Goal: Task Accomplishment & Management: Manage account settings

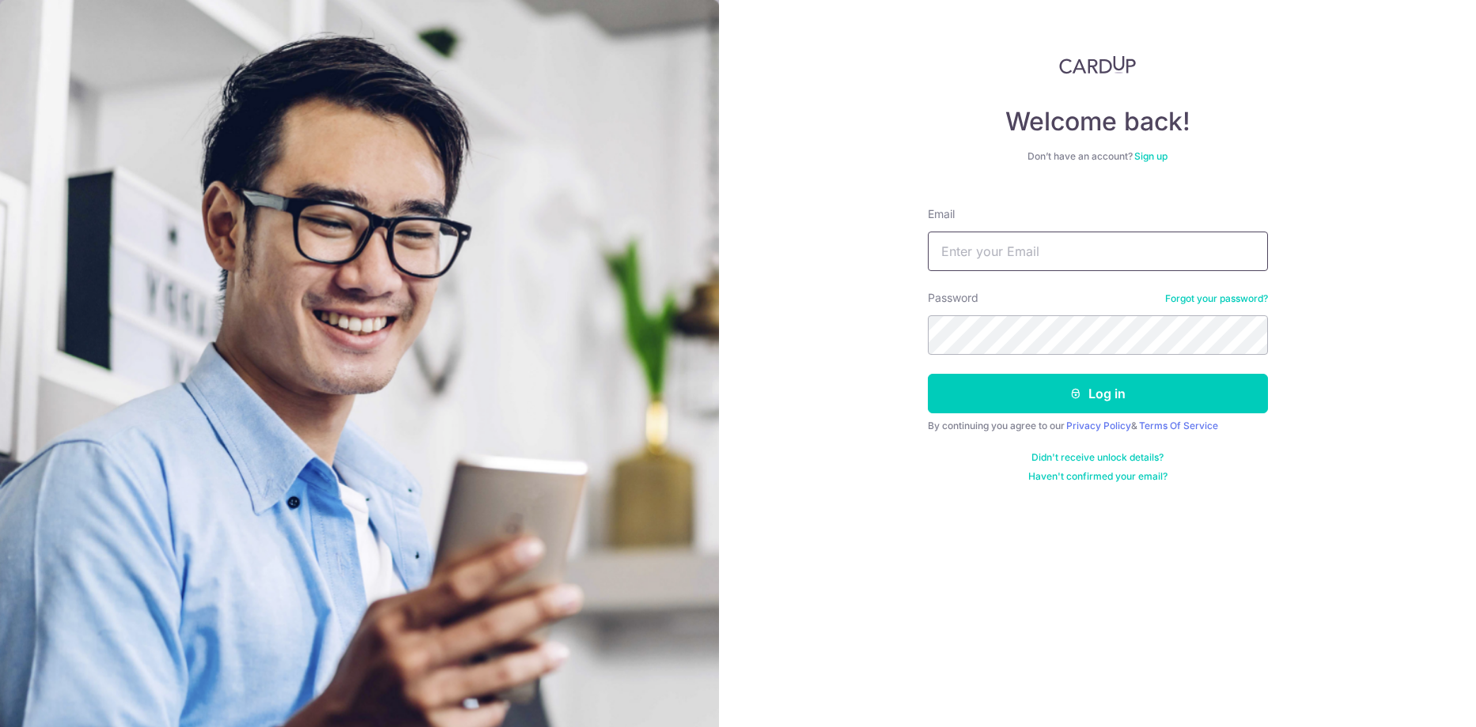
click at [969, 248] on input "Email" at bounding box center [1098, 252] width 340 height 40
type input "abheek.bose@gmail.com"
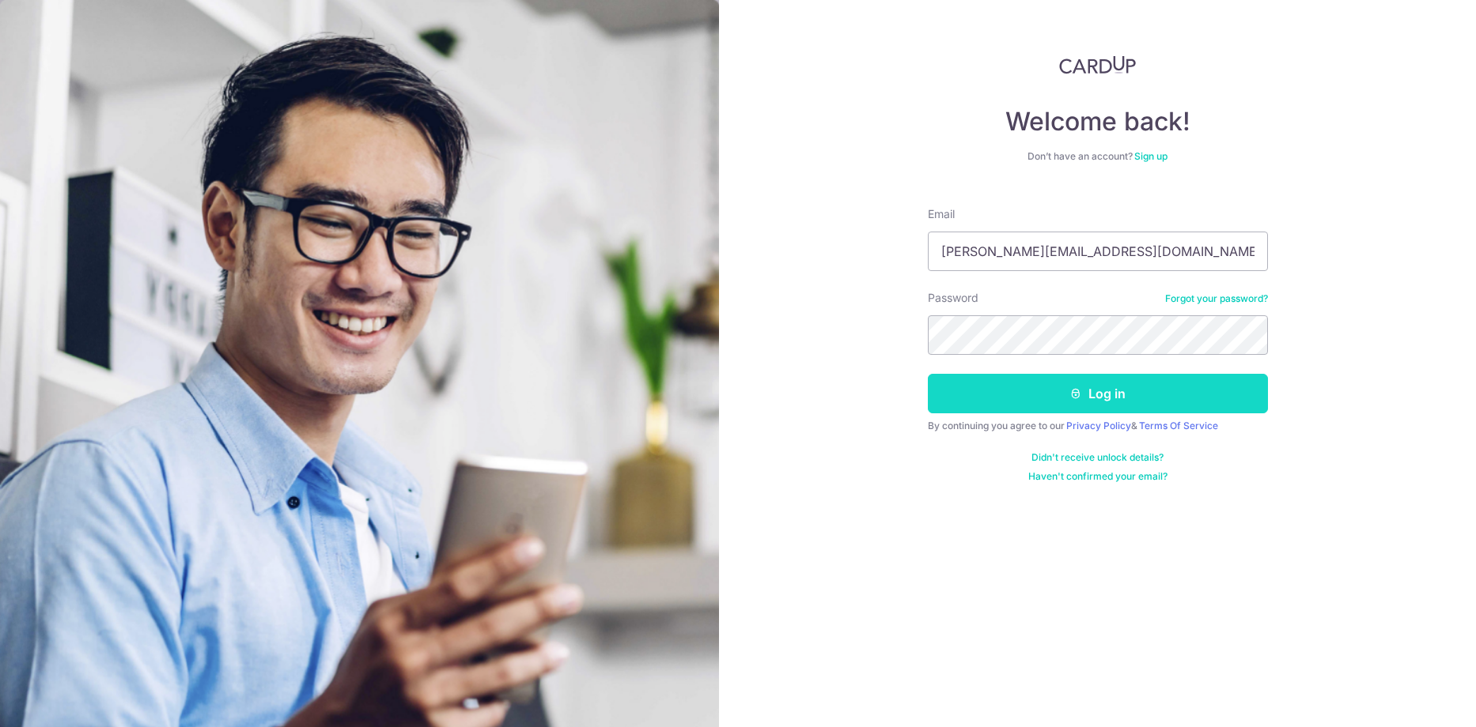
click at [1221, 393] on button "Log in" at bounding box center [1098, 394] width 340 height 40
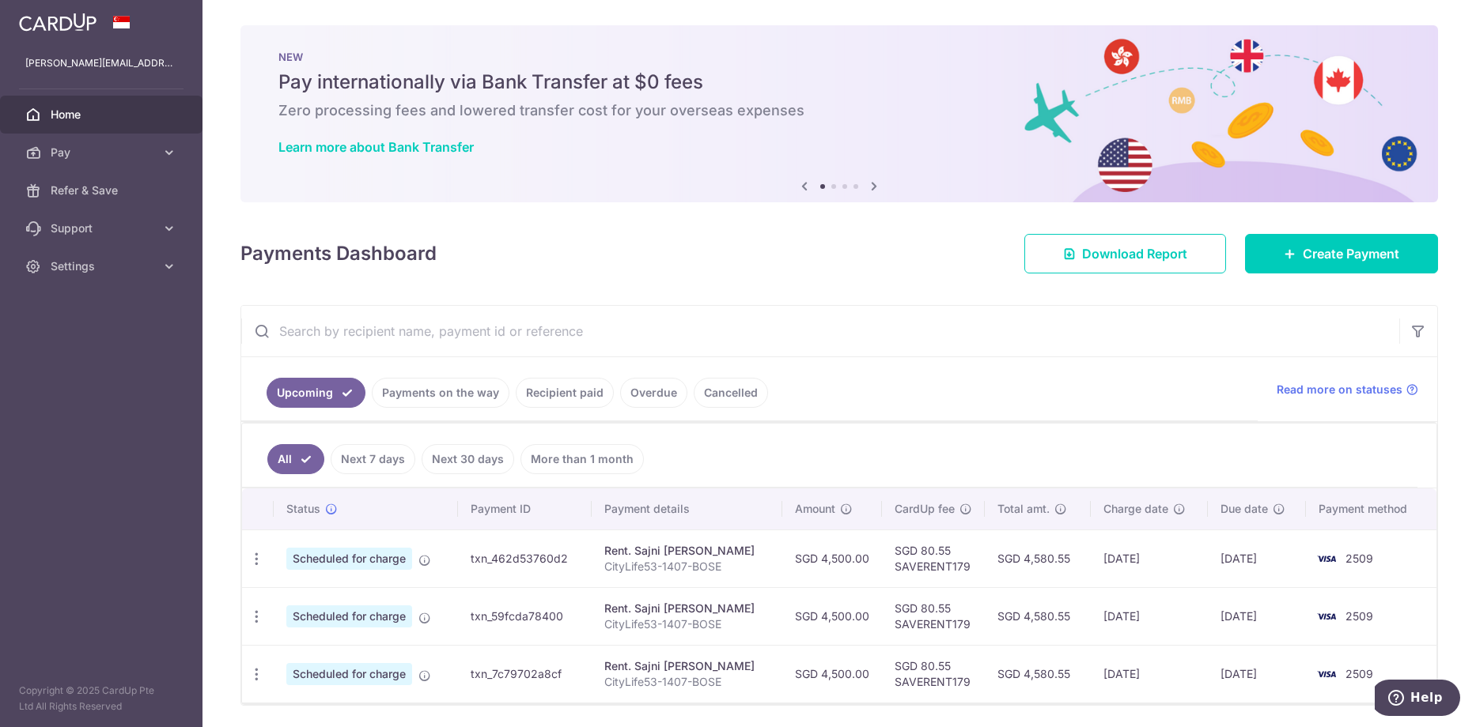
click at [426, 403] on link "Payments on the way" at bounding box center [441, 393] width 138 height 30
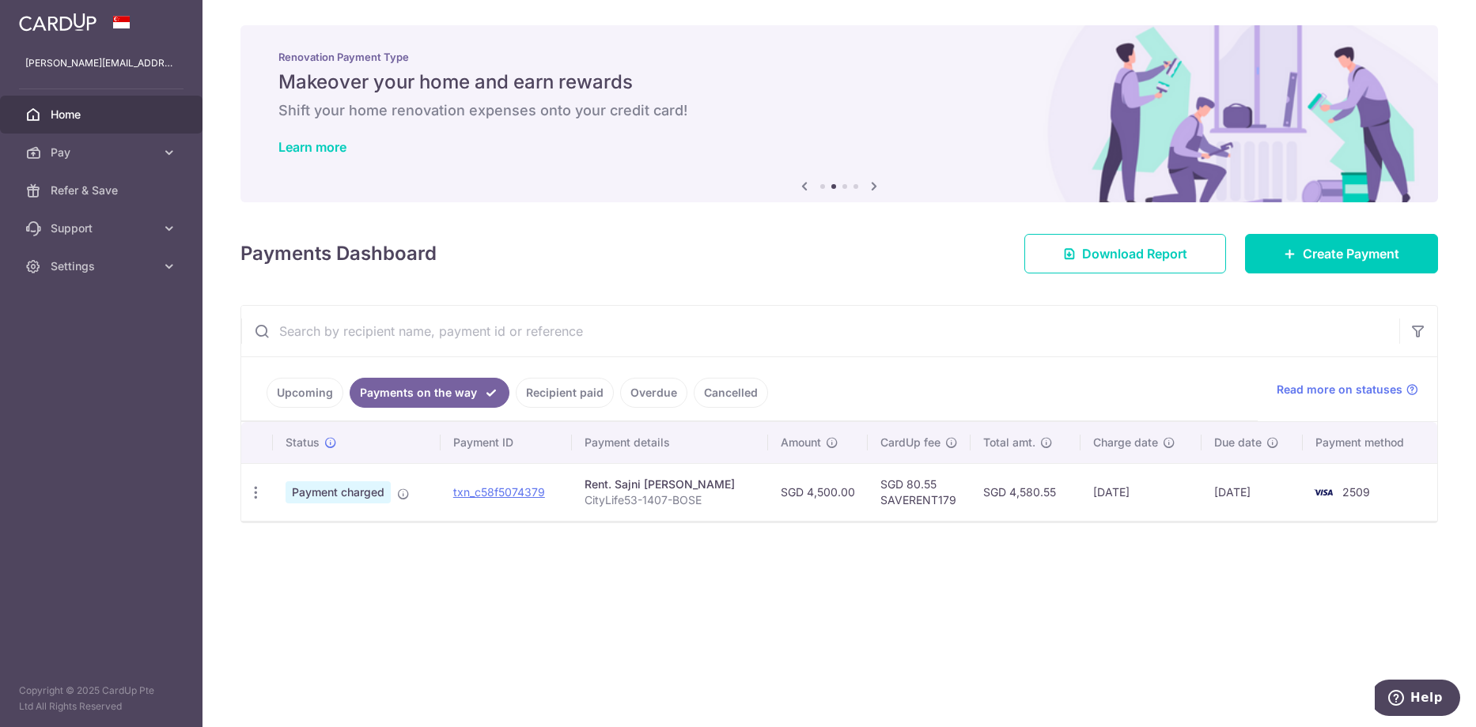
click at [927, 498] on td "SGD 80.55 SAVERENT179" at bounding box center [918, 492] width 103 height 58
click at [1121, 581] on div "× Pause Schedule Pause all future payments in this series Pause just this one p…" at bounding box center [838, 363] width 1273 height 727
click at [299, 387] on link "Upcoming" at bounding box center [304, 393] width 77 height 30
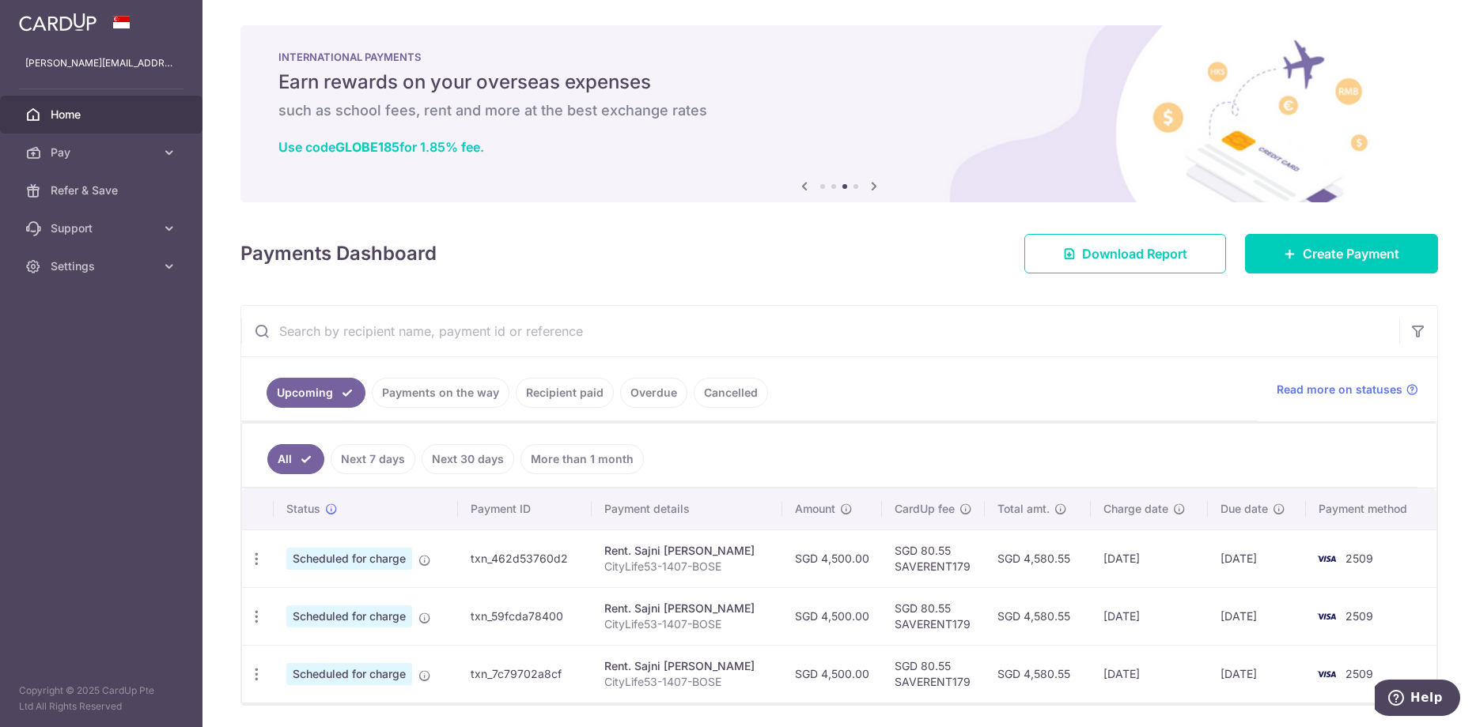
scroll to position [53, 0]
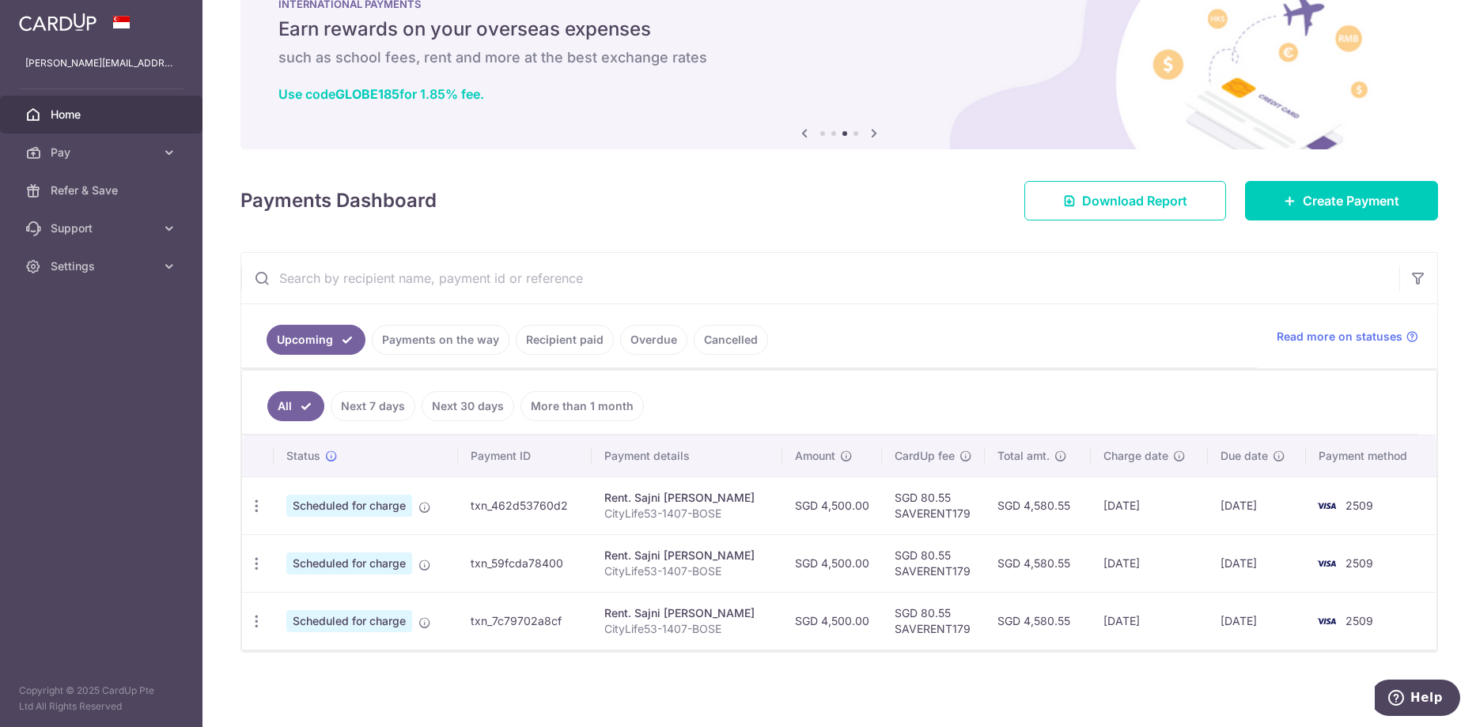
click at [331, 342] on link "Upcoming" at bounding box center [315, 340] width 99 height 30
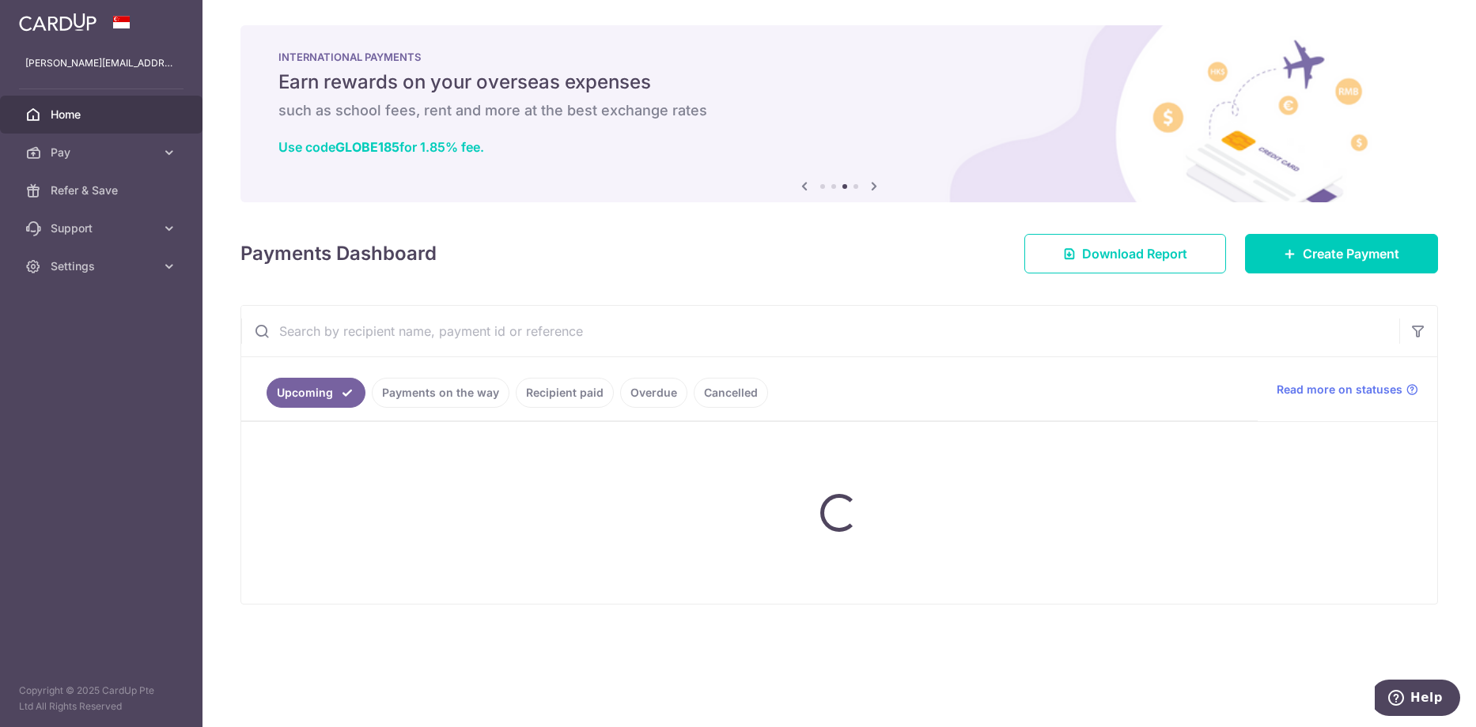
scroll to position [0, 0]
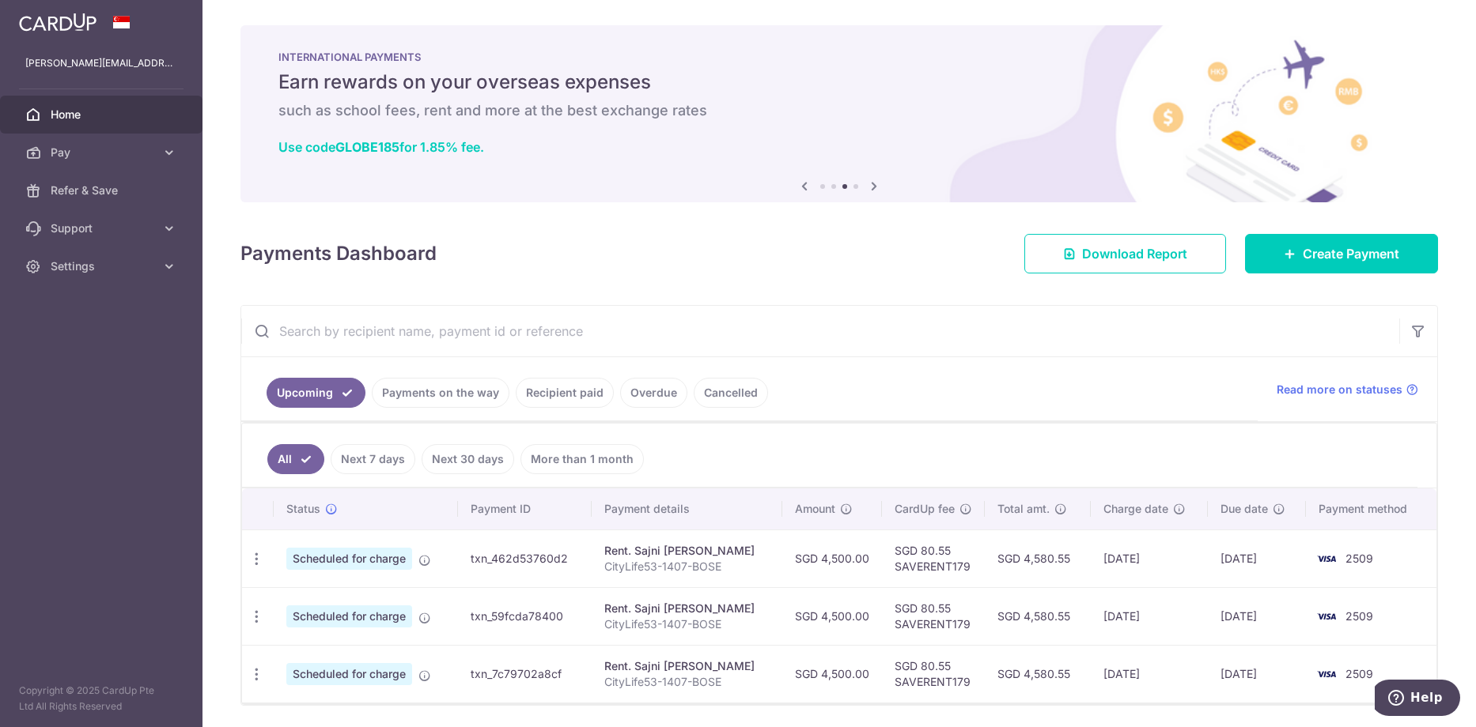
click at [569, 393] on link "Recipient paid" at bounding box center [565, 393] width 98 height 30
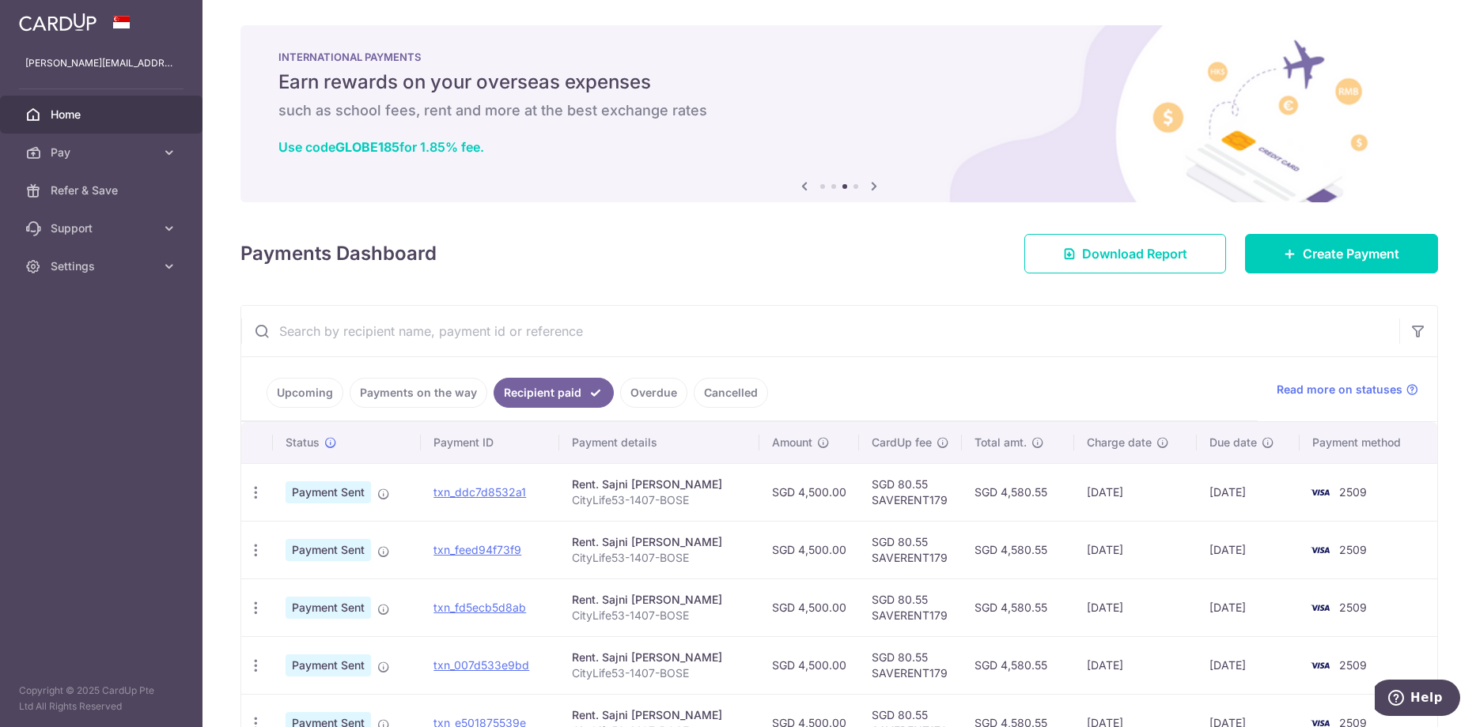
click at [338, 399] on link "Upcoming" at bounding box center [304, 393] width 77 height 30
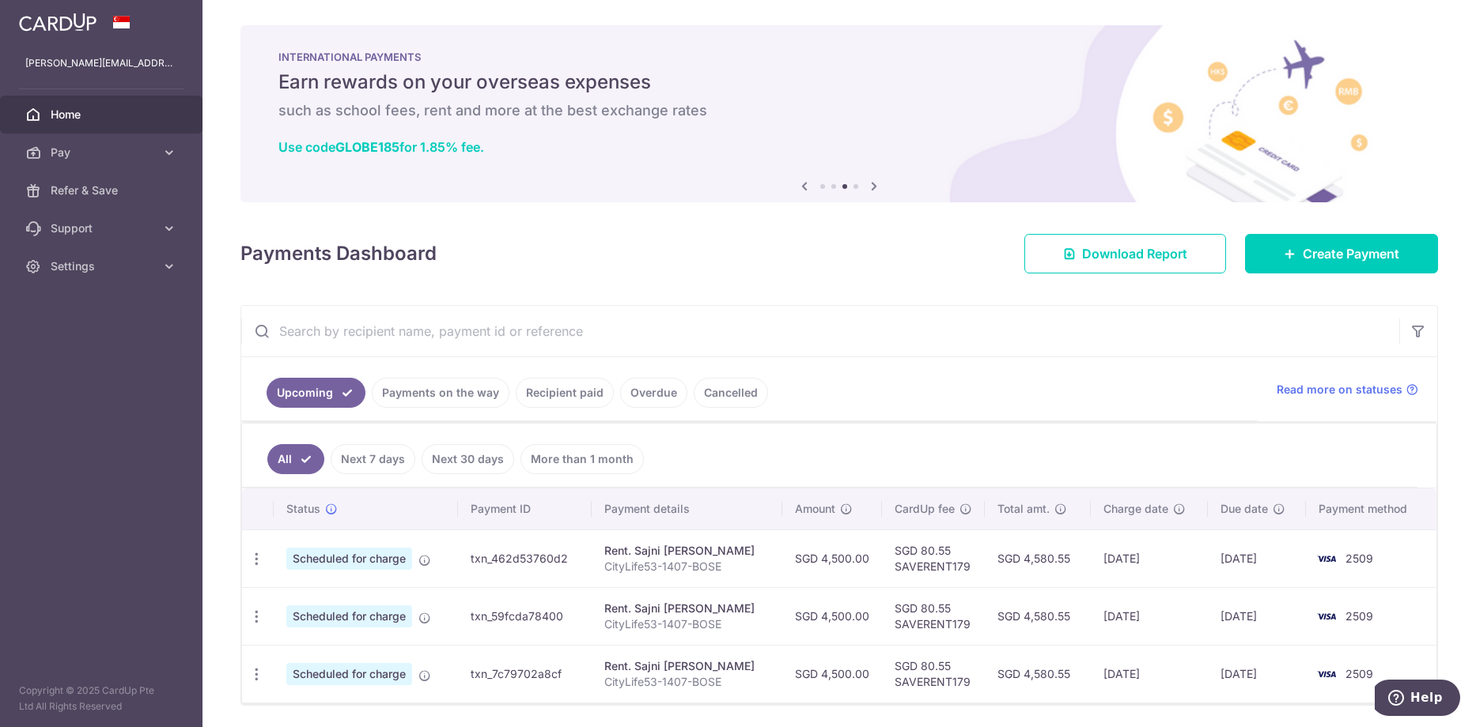
scroll to position [53, 0]
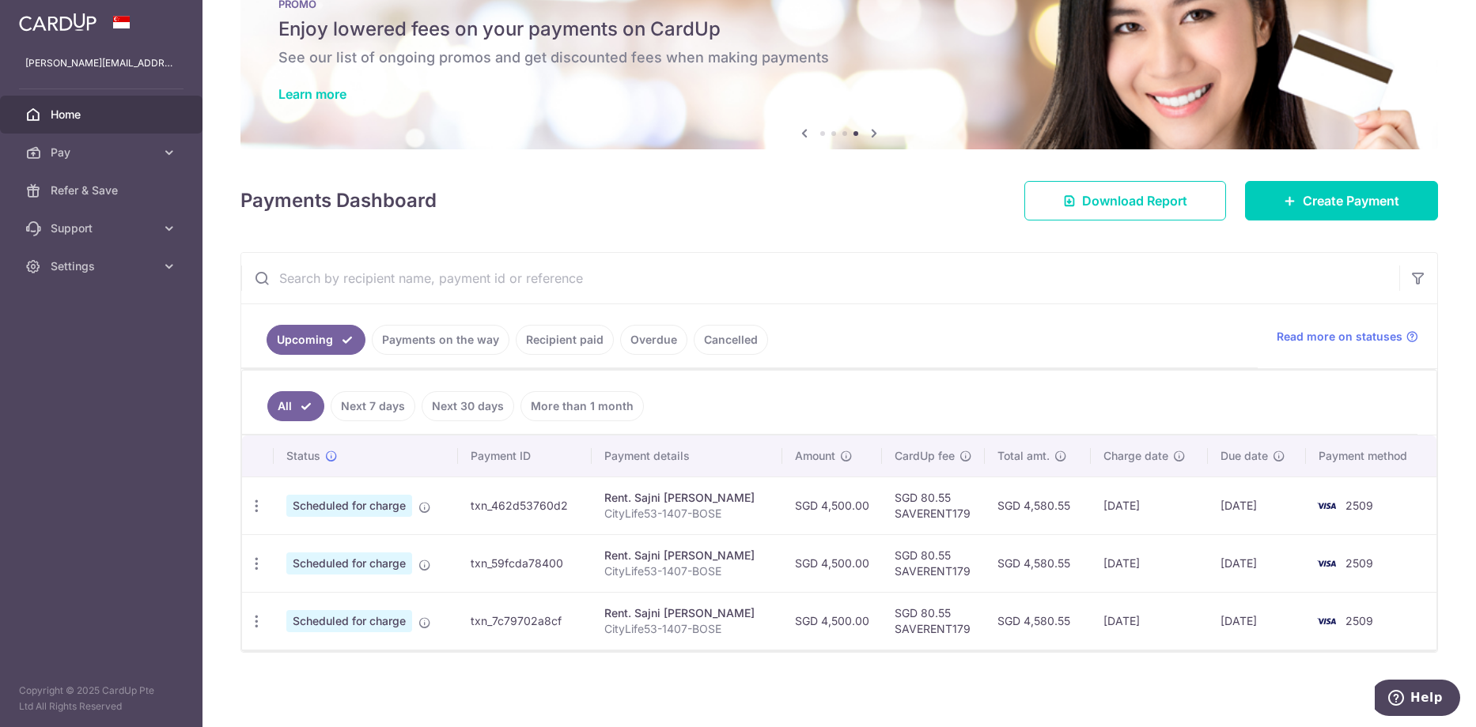
click at [550, 349] on link "Recipient paid" at bounding box center [565, 340] width 98 height 30
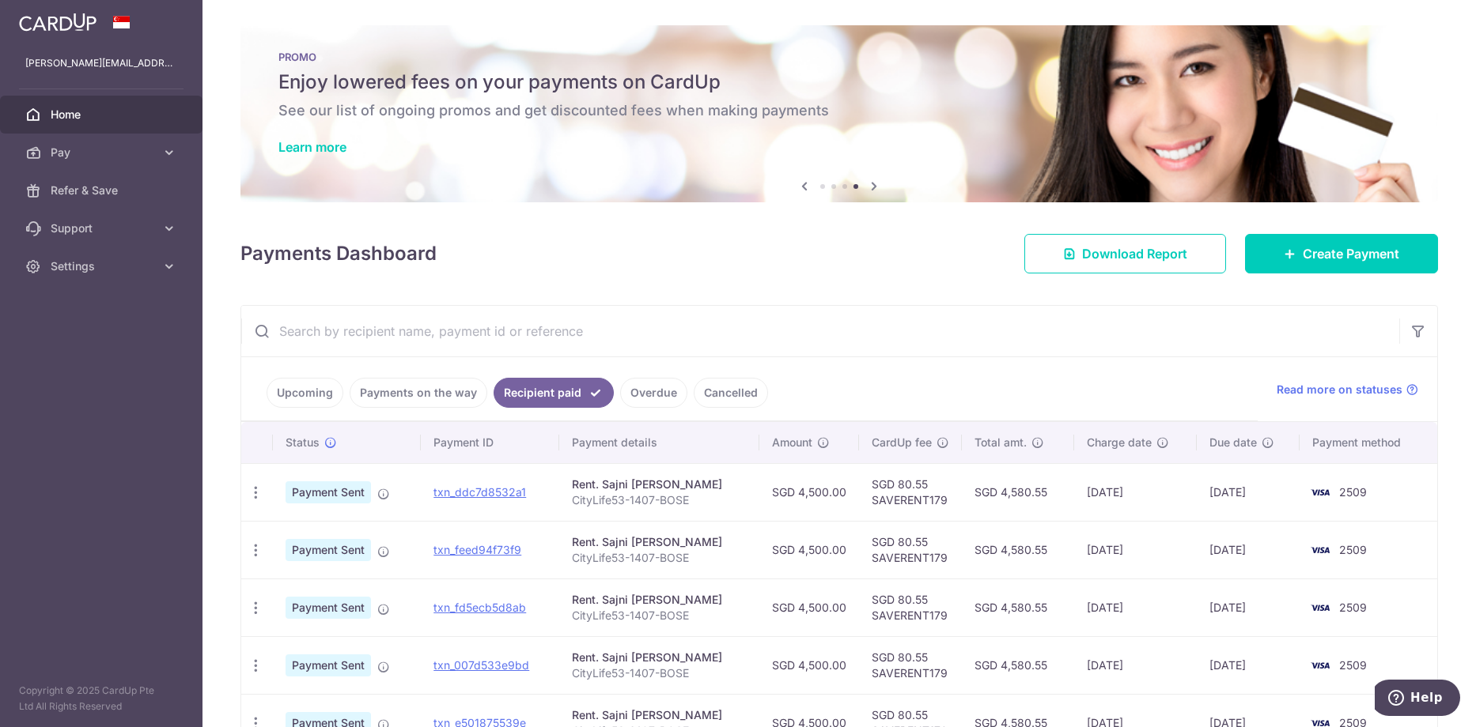
click at [649, 399] on link "Overdue" at bounding box center [653, 393] width 67 height 30
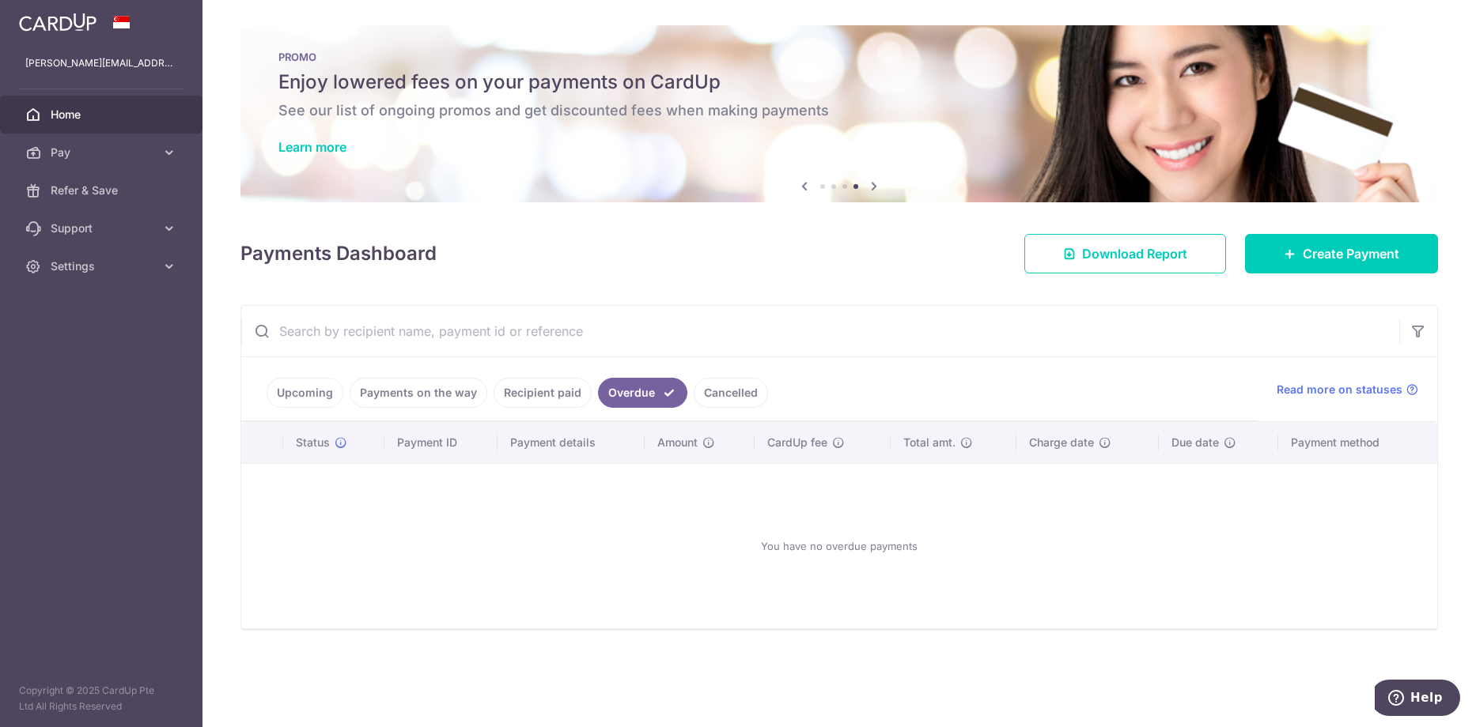
click at [536, 387] on link "Recipient paid" at bounding box center [542, 393] width 98 height 30
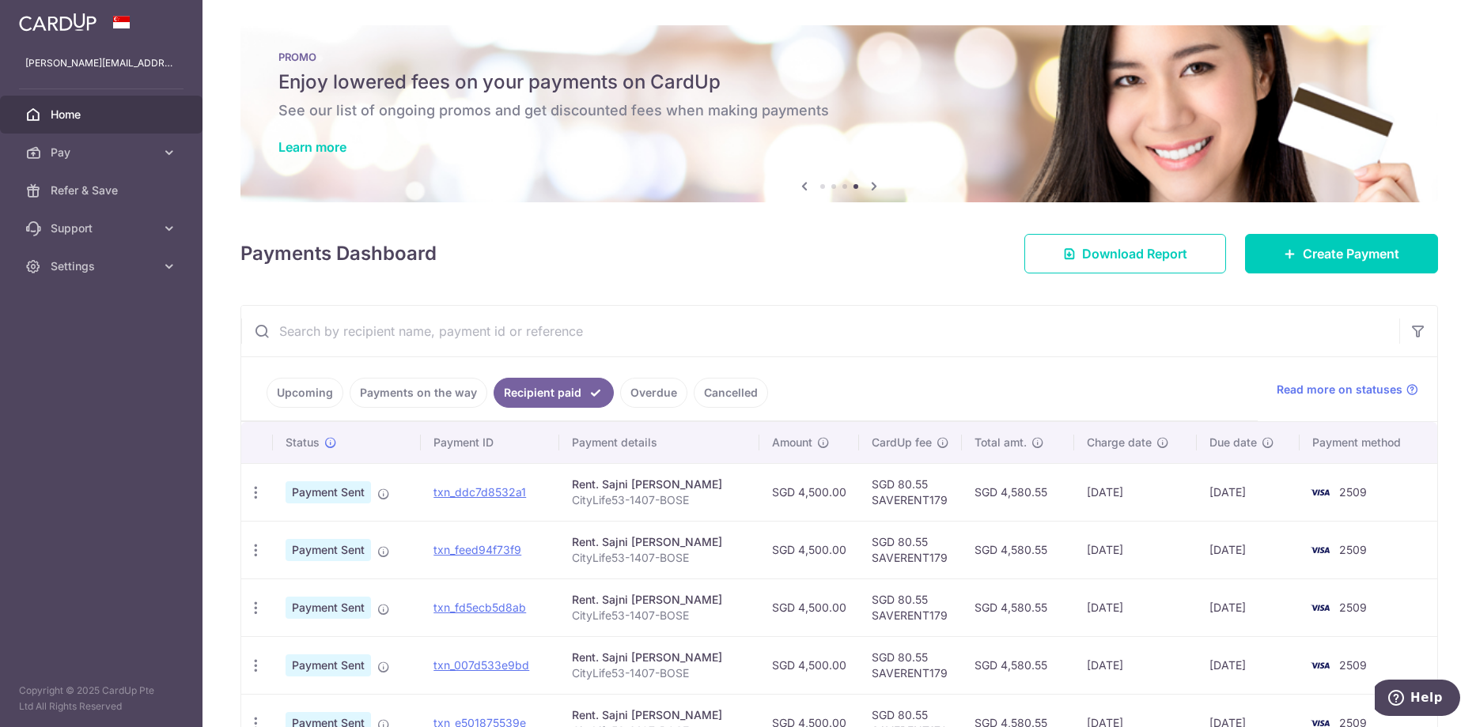
scroll to position [101, 0]
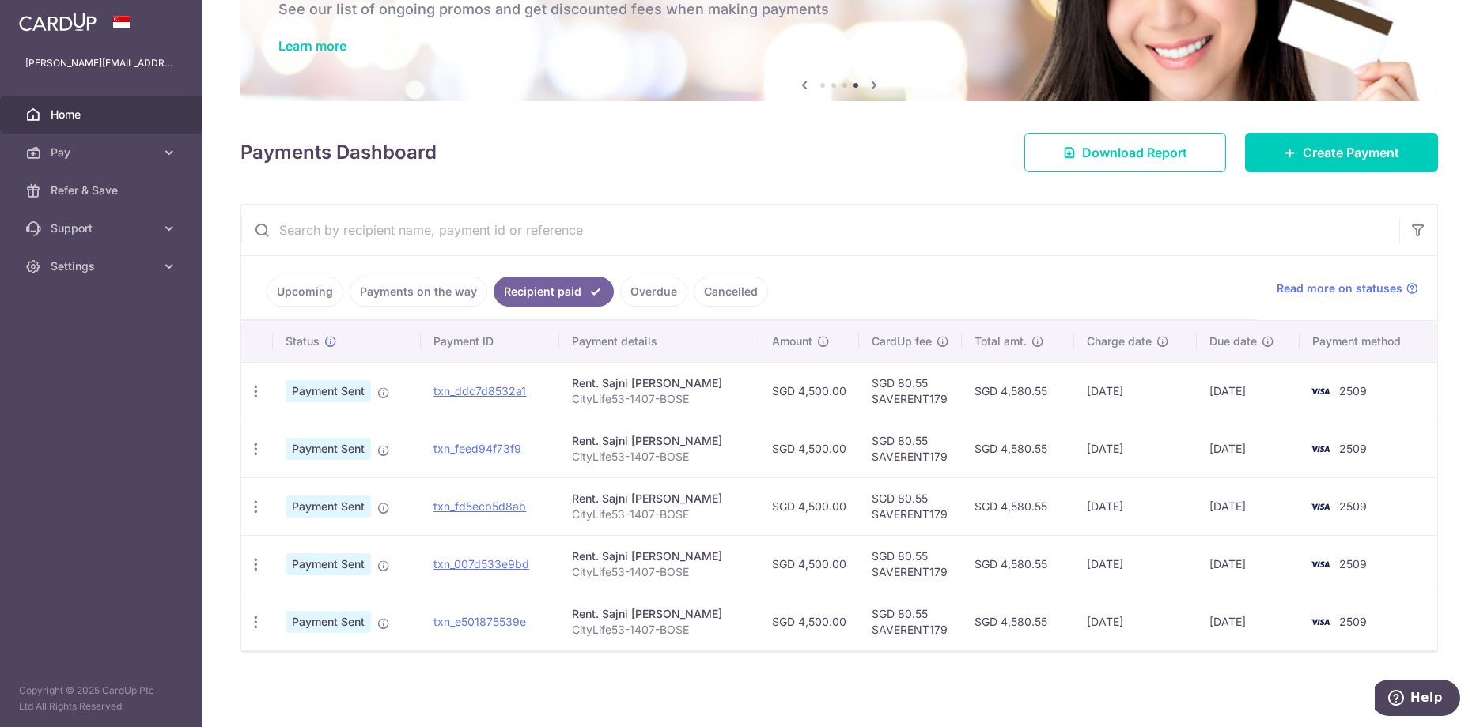
click at [291, 293] on link "Upcoming" at bounding box center [304, 292] width 77 height 30
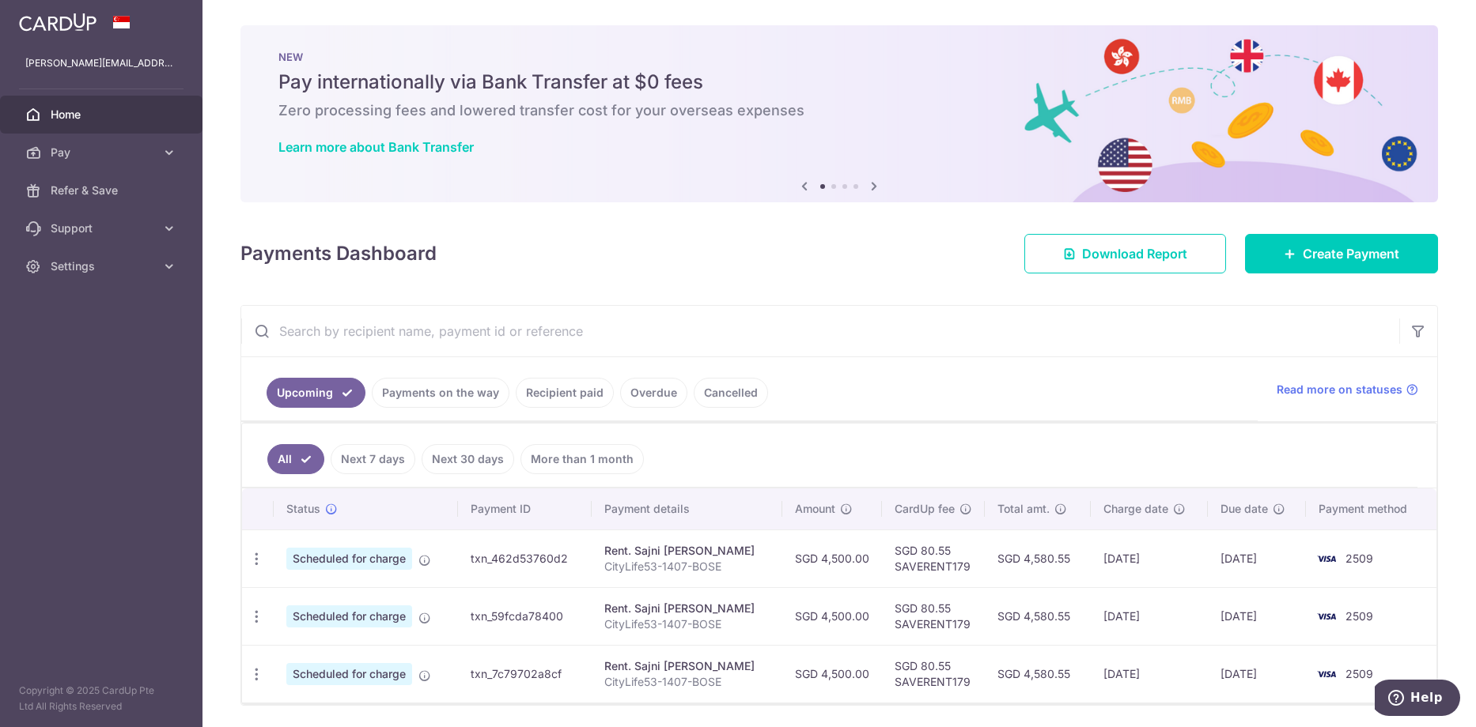
click at [92, 30] on img at bounding box center [57, 22] width 77 height 19
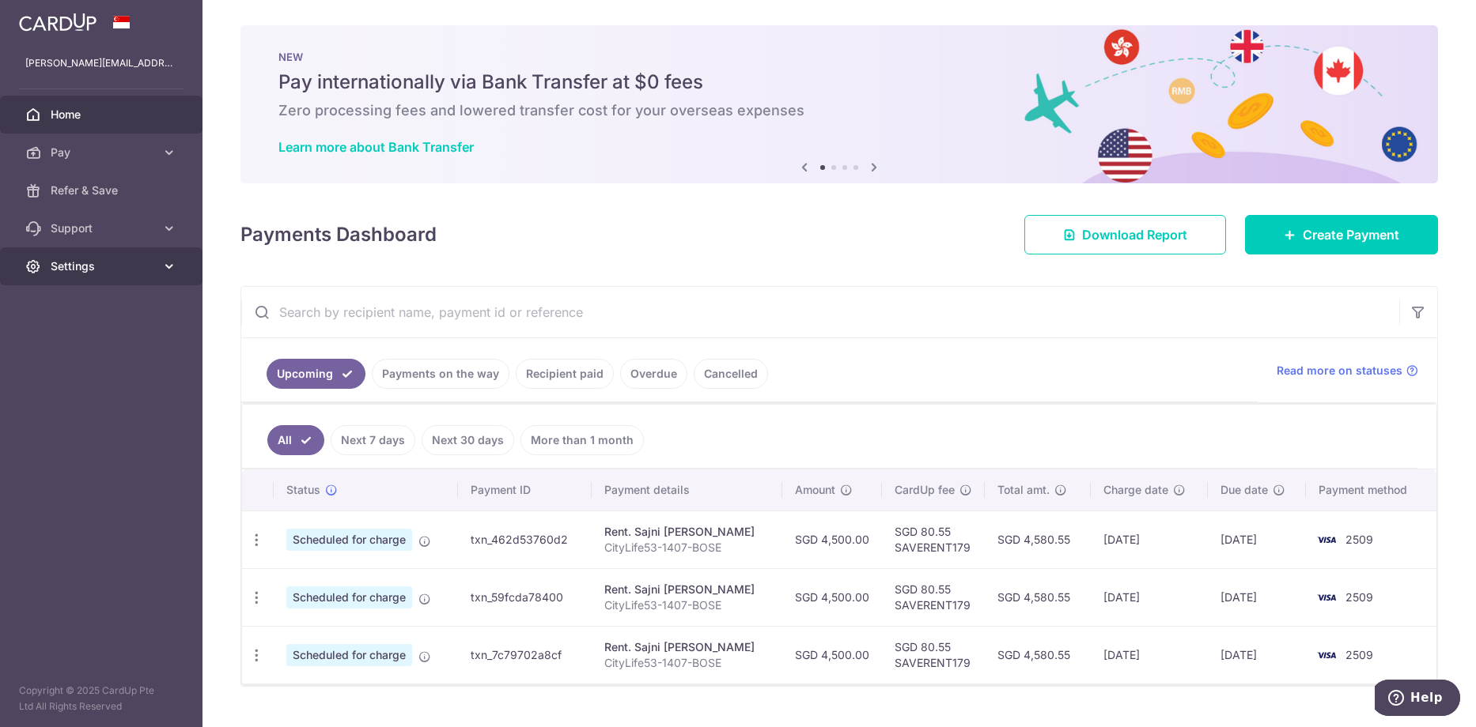
click at [105, 260] on span "Settings" at bounding box center [103, 267] width 104 height 16
click at [66, 345] on span "Logout" at bounding box center [103, 342] width 104 height 16
